Goal: Communication & Community: Answer question/provide support

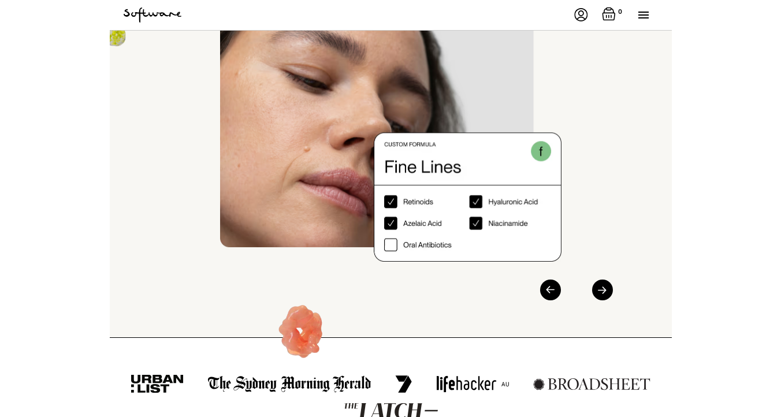
scroll to position [288, 0]
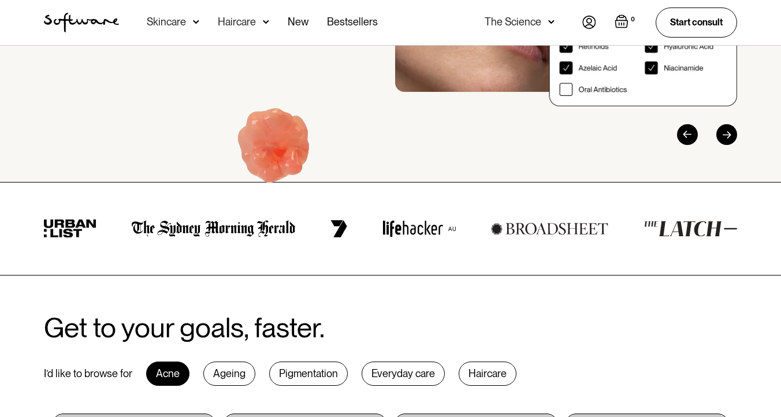
click at [561, 27] on img at bounding box center [589, 22] width 14 height 13
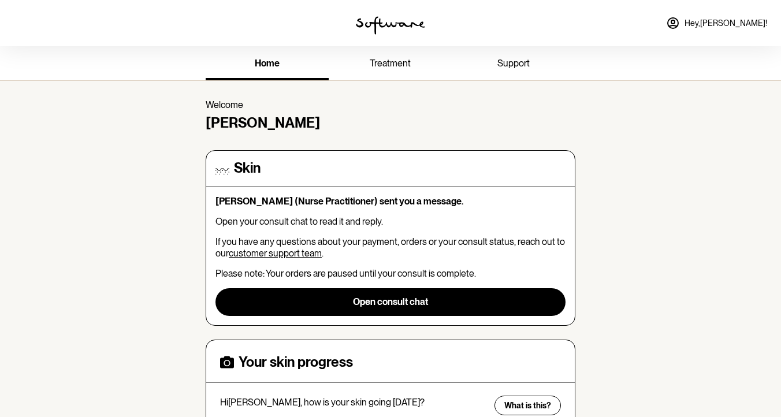
click at [379, 30] on img at bounding box center [390, 25] width 69 height 18
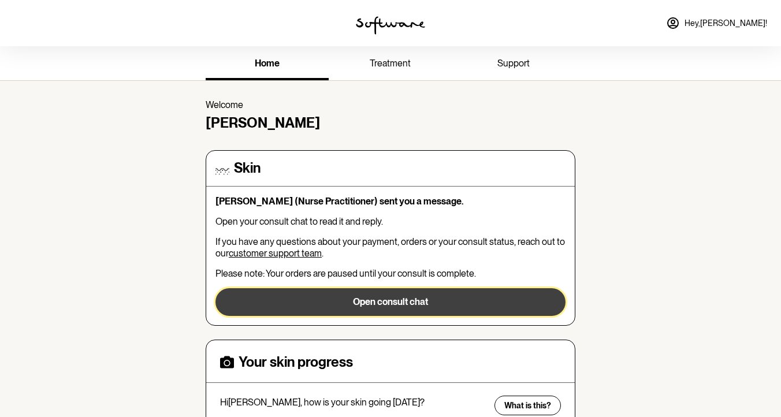
click at [377, 297] on button "Open consult chat" at bounding box center [390, 302] width 350 height 28
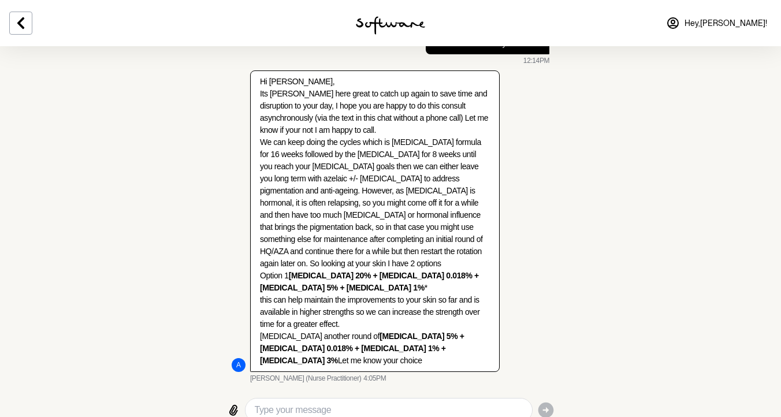
scroll to position [2721, 0]
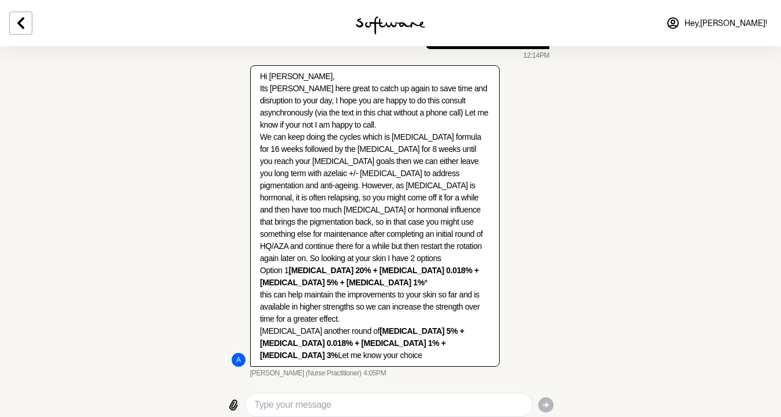
click at [326, 394] on div at bounding box center [388, 404] width 286 height 23
click at [322, 408] on textarea "Type your message" at bounding box center [389, 405] width 268 height 14
type textarea "s"
type textarea "option 1 sounds good as option 2 didnot bring any change at all"
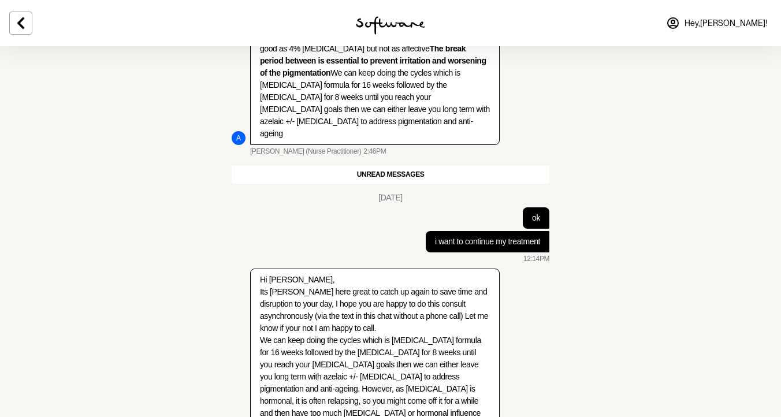
scroll to position [2770, 0]
